Goal: Transaction & Acquisition: Book appointment/travel/reservation

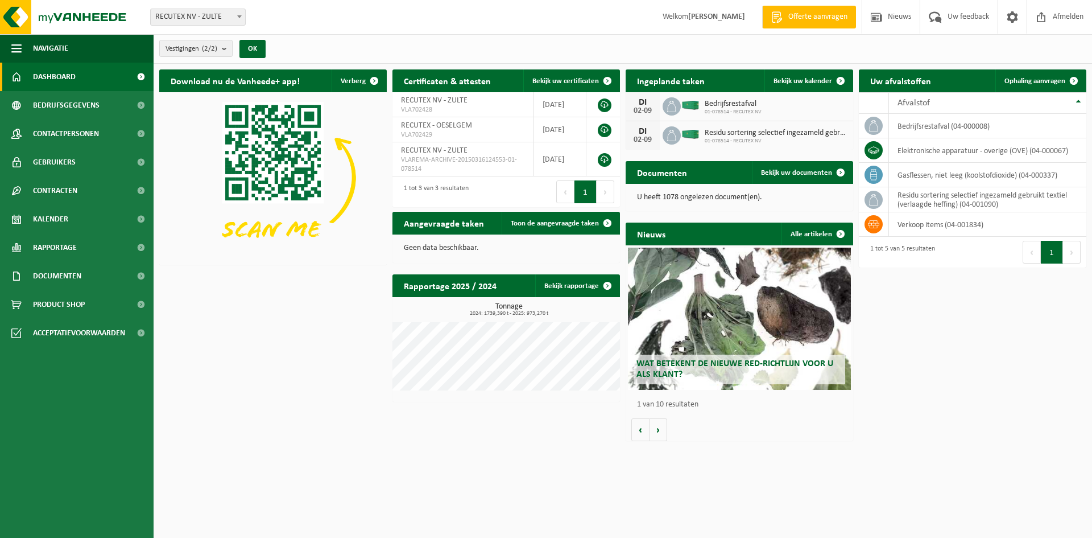
drag, startPoint x: 1036, startPoint y: 81, endPoint x: 456, endPoint y: 226, distance: 597.1
click at [1036, 81] on span "Ophaling aanvragen" at bounding box center [1035, 80] width 61 height 7
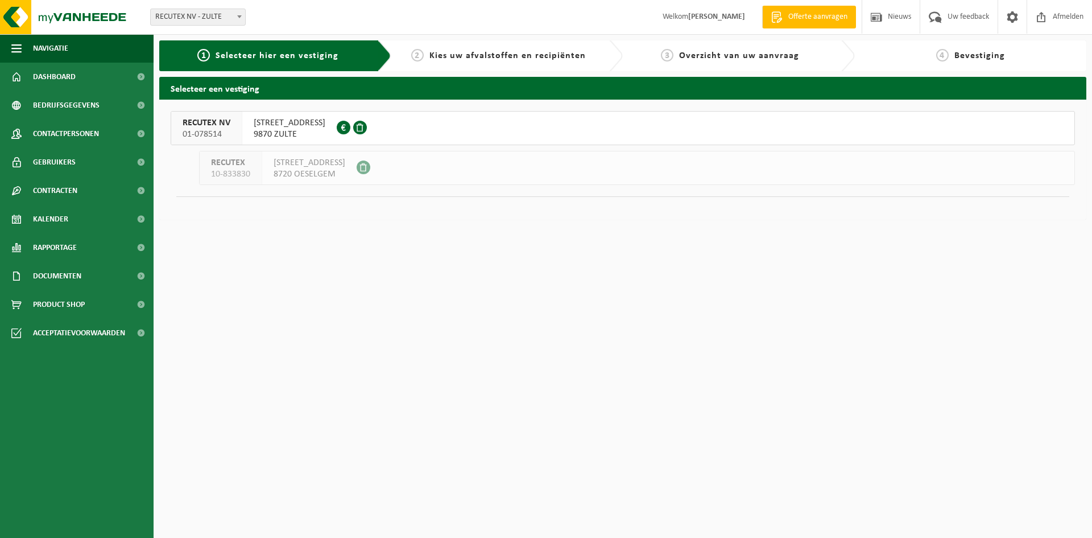
click at [270, 118] on span "WAREGEMSTRAAT 148" at bounding box center [290, 122] width 72 height 11
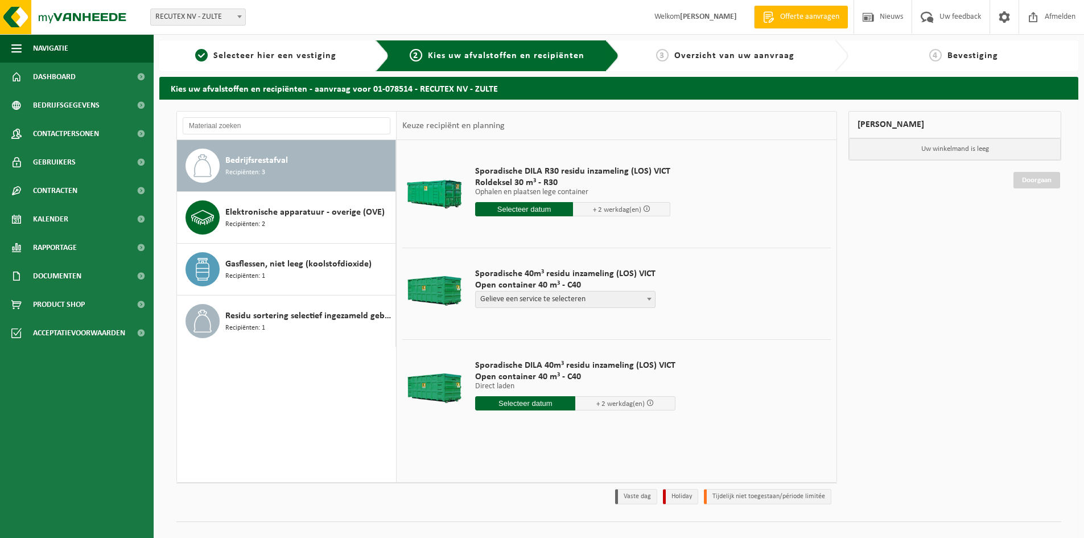
click at [647, 299] on b at bounding box center [649, 299] width 5 height 3
select select "P2PL-VEL-098641_HK-XC-40-GN-00_04-000008_46"
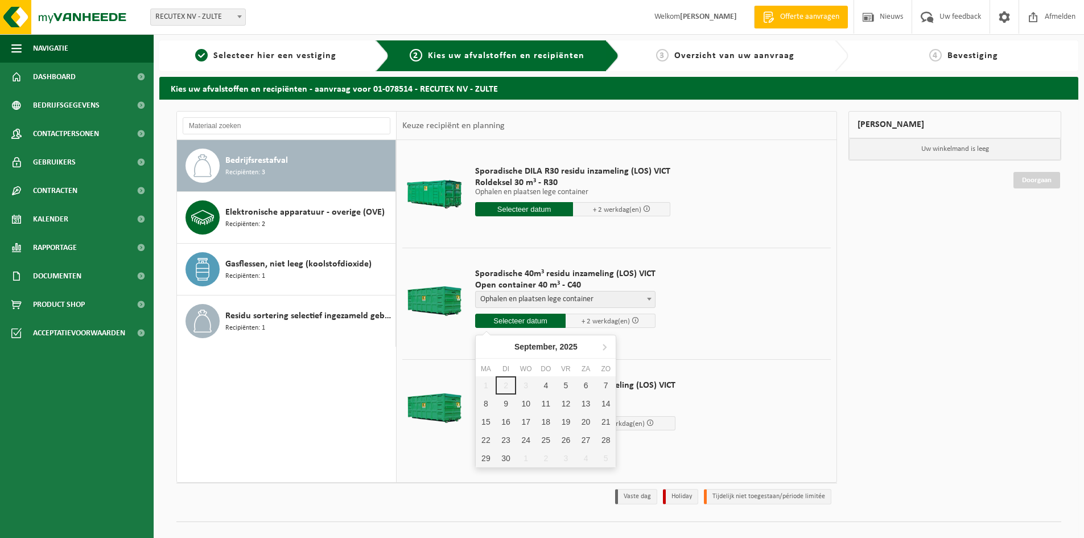
click at [527, 319] on input "text" at bounding box center [520, 321] width 90 height 14
click at [549, 388] on div "4" at bounding box center [546, 385] width 20 height 18
type input "Van 2025-09-04"
type input "2025-09-04"
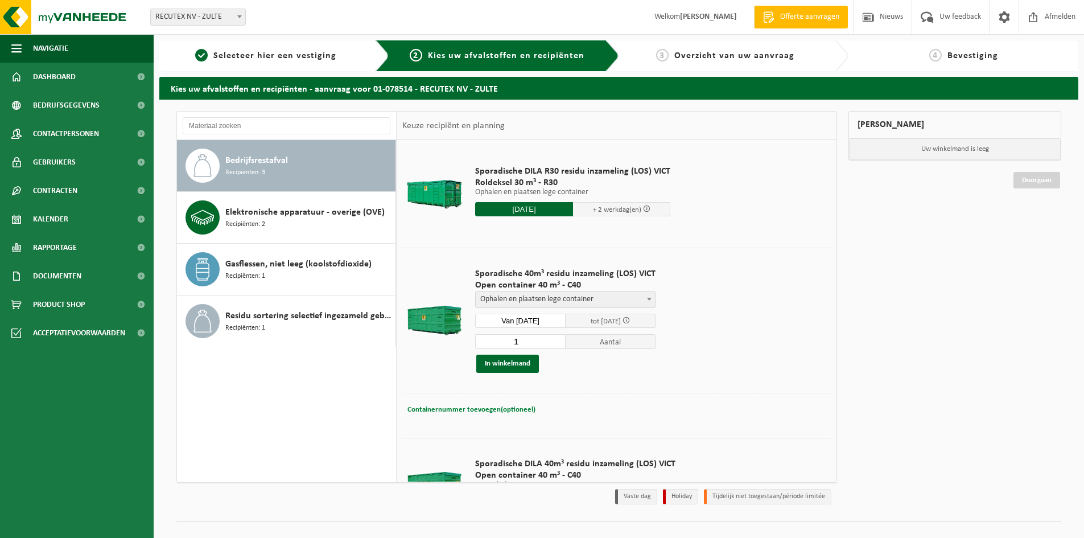
click at [505, 408] on span "Containernummer toevoegen(optioneel)" at bounding box center [471, 409] width 128 height 7
type input "VANAF 13U (NIET IN DE VOORMIDDAG)"
drag, startPoint x: 604, startPoint y: 408, endPoint x: 373, endPoint y: 394, distance: 232.0
click at [373, 394] on div "Bedrijfsrestafval Recipiënten: 3 Elektronische apparatuur - overige (OVE) Recip…" at bounding box center [506, 297] width 661 height 372
click at [510, 363] on button "In winkelmand" at bounding box center [507, 363] width 63 height 18
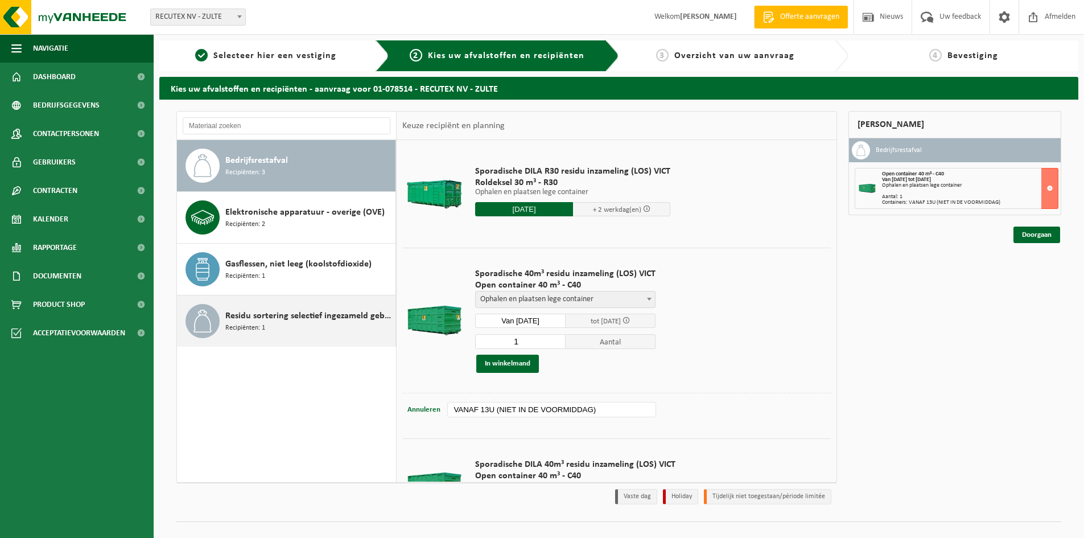
click at [249, 325] on span "Recipiënten: 1" at bounding box center [245, 328] width 40 height 11
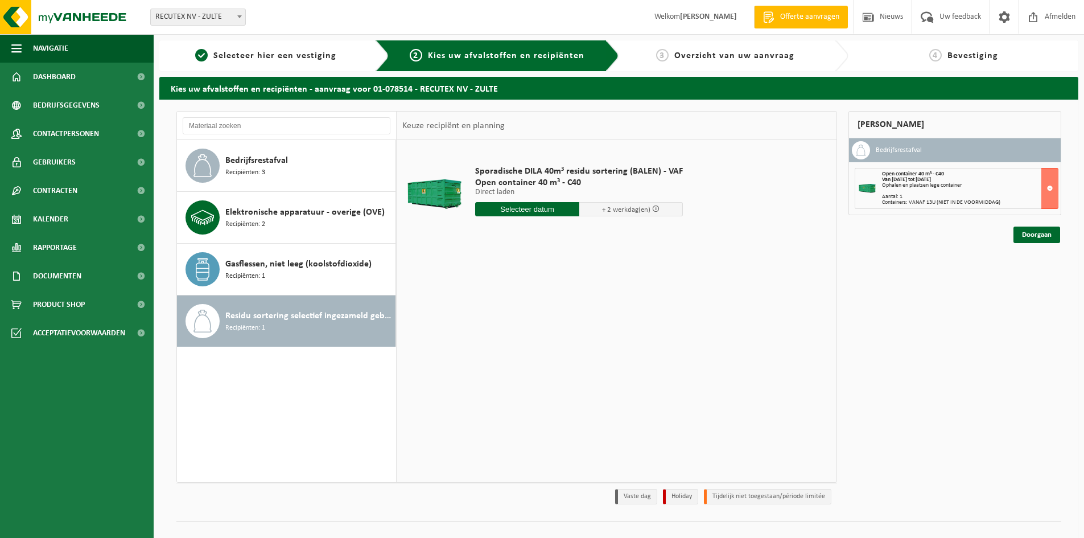
click at [547, 211] on input "text" at bounding box center [527, 209] width 104 height 14
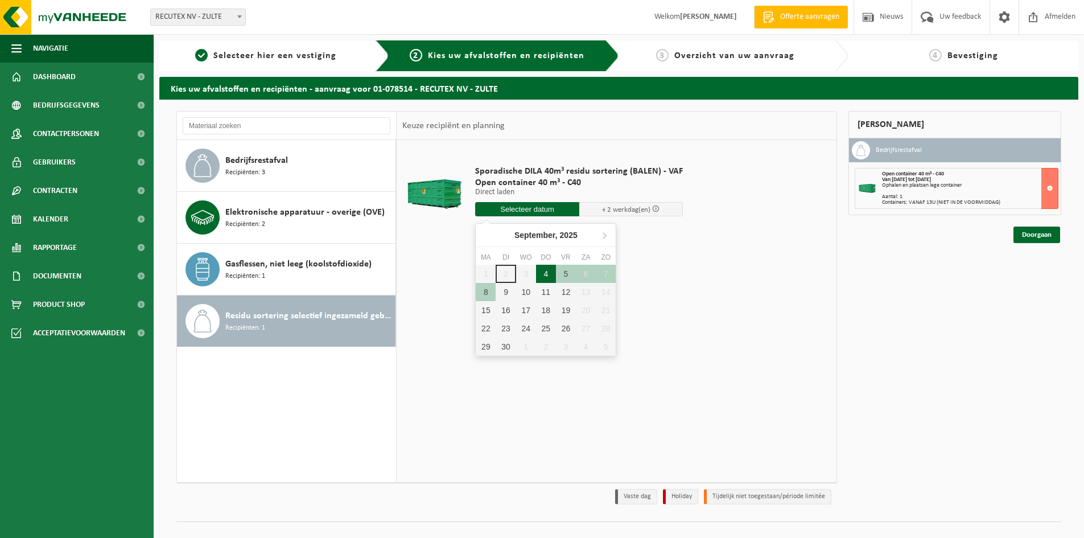
click at [546, 275] on div "4" at bounding box center [546, 274] width 20 height 18
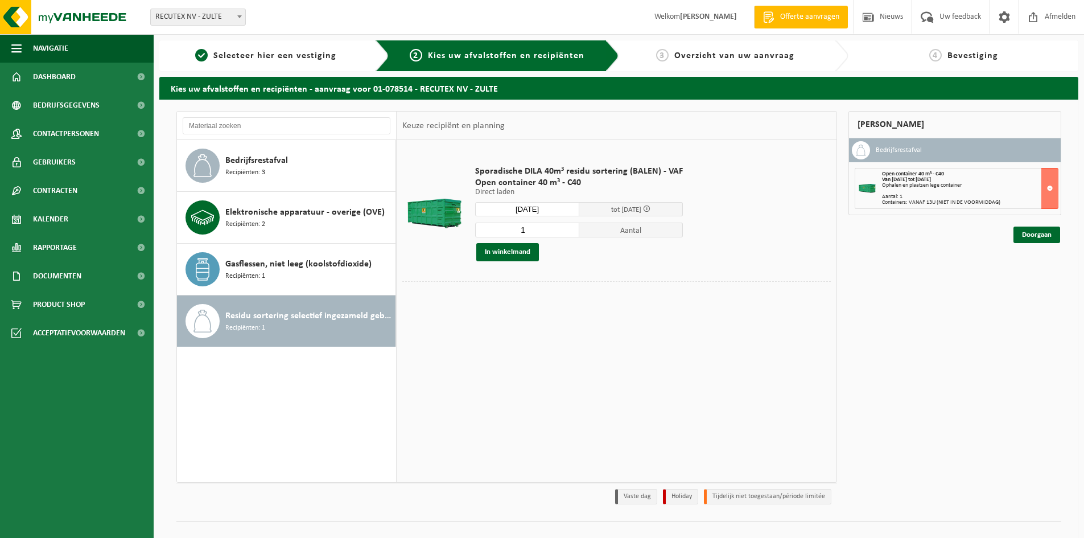
type input "Van 2025-09-04"
click at [514, 296] on span "Containernummer toevoegen(optioneel)" at bounding box center [471, 297] width 128 height 7
paste input "VANAF 13U (NIET IN DE VOORMIDDAG)"
type input "VANAF 13U (NIET IN DE VOORMIDDAG)"
click at [509, 251] on button "In winkelmand" at bounding box center [507, 252] width 63 height 18
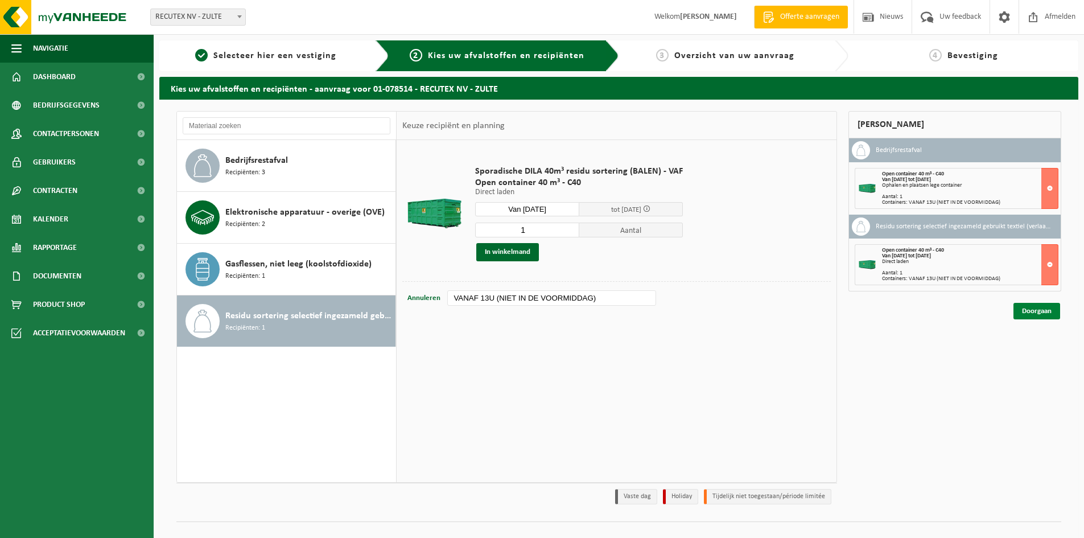
click at [1038, 312] on link "Doorgaan" at bounding box center [1036, 311] width 47 height 17
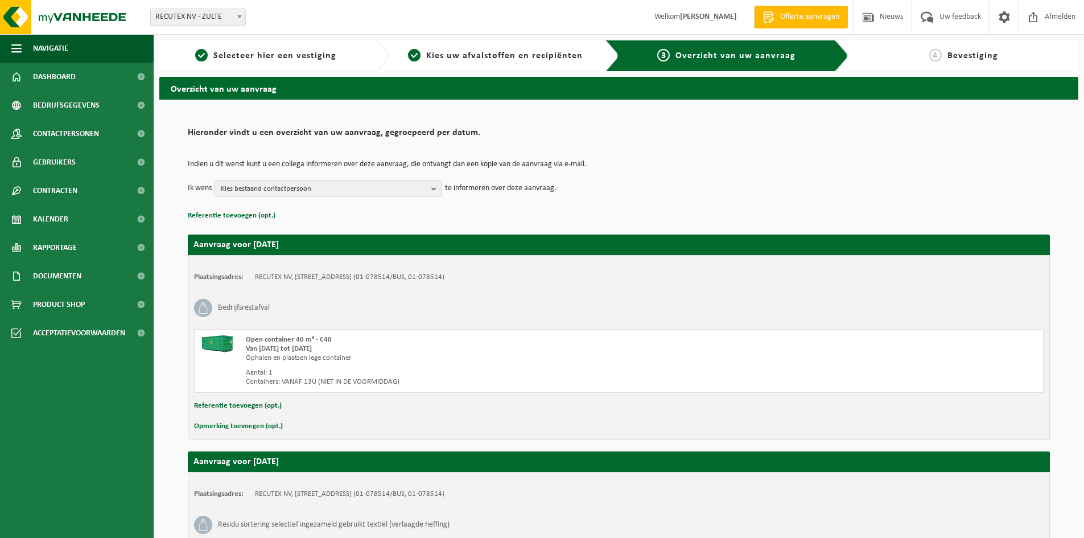
scroll to position [176, 0]
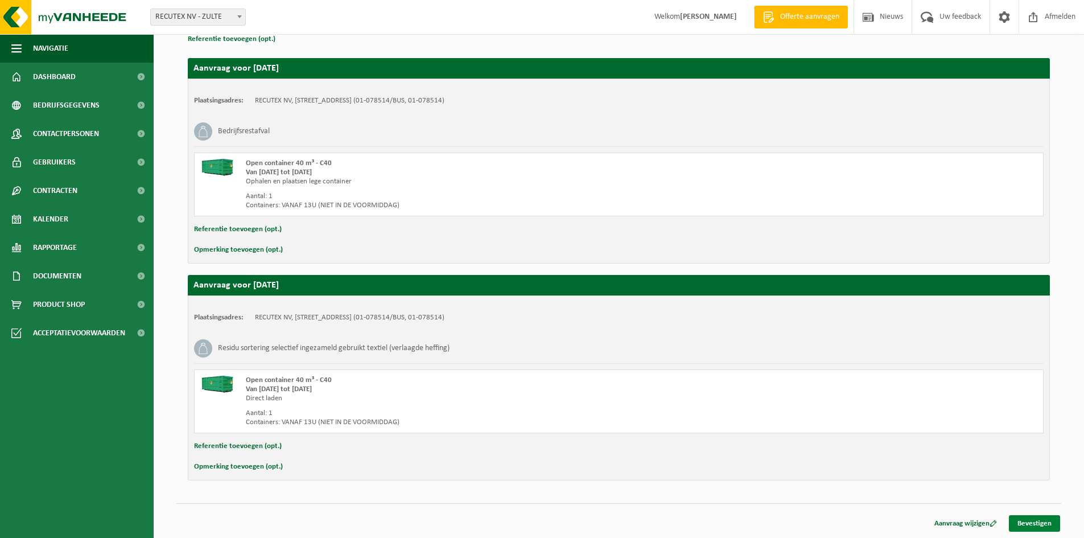
click at [1046, 526] on link "Bevestigen" at bounding box center [1034, 523] width 51 height 17
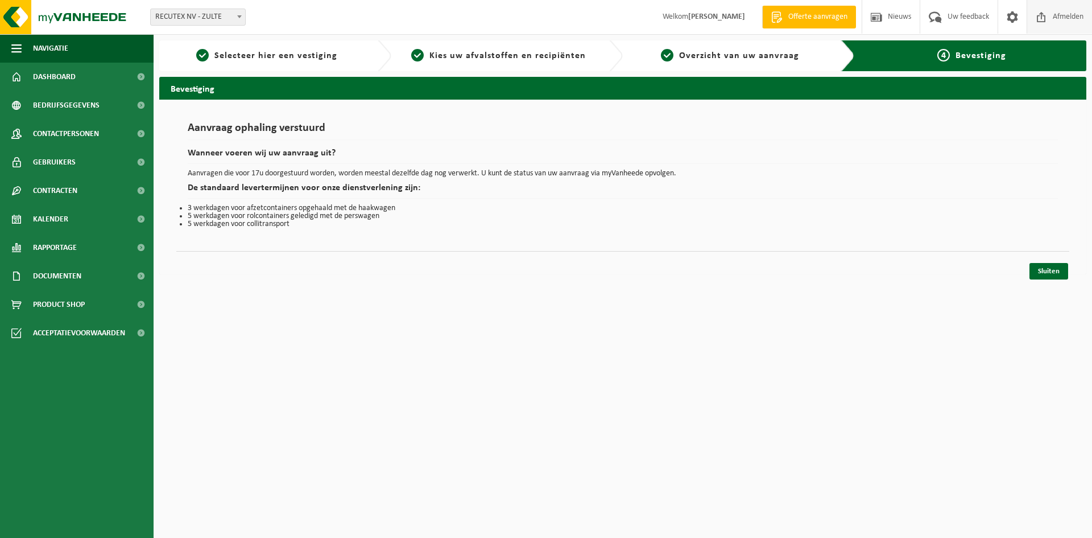
click at [1052, 15] on span "Afmelden" at bounding box center [1068, 17] width 36 height 34
